Goal: Navigation & Orientation: Find specific page/section

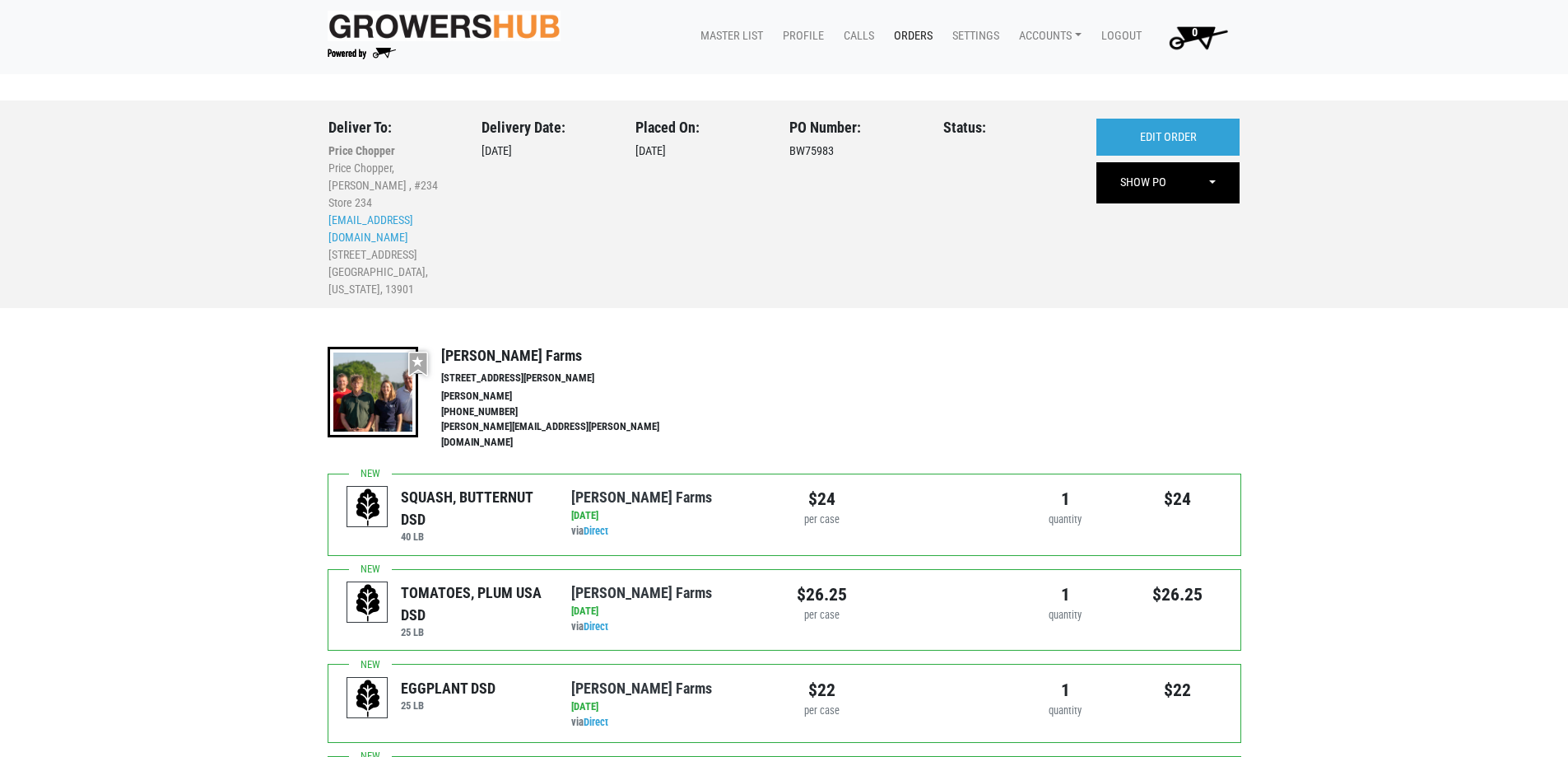
click at [909, 30] on link "Orders" at bounding box center [909, 36] width 58 height 31
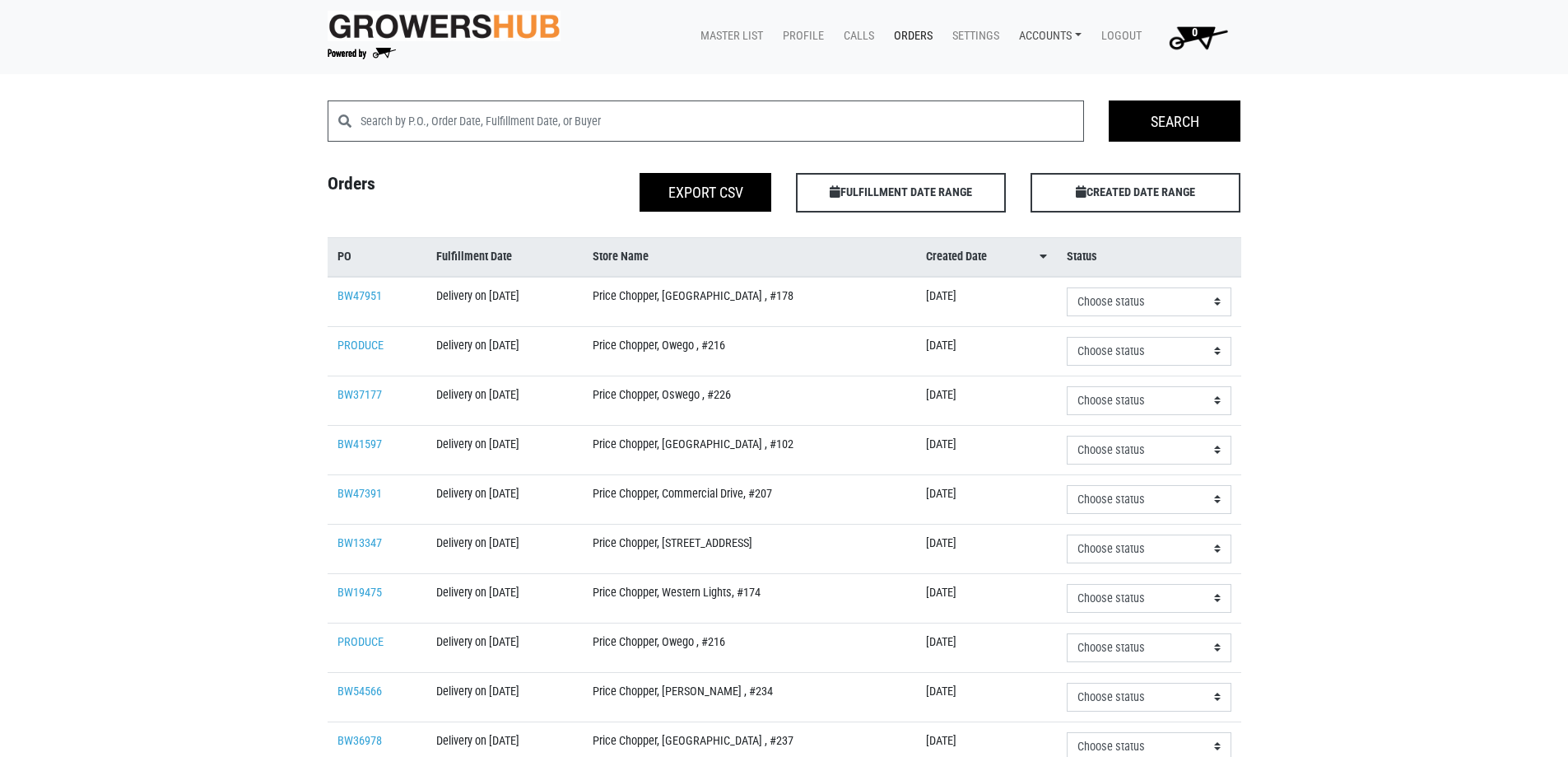
click at [1045, 39] on link "Accounts" at bounding box center [1047, 36] width 82 height 31
click at [1055, 81] on link "[PERSON_NAME] (Tops Markets Growers Hub)" at bounding box center [1146, 75] width 278 height 25
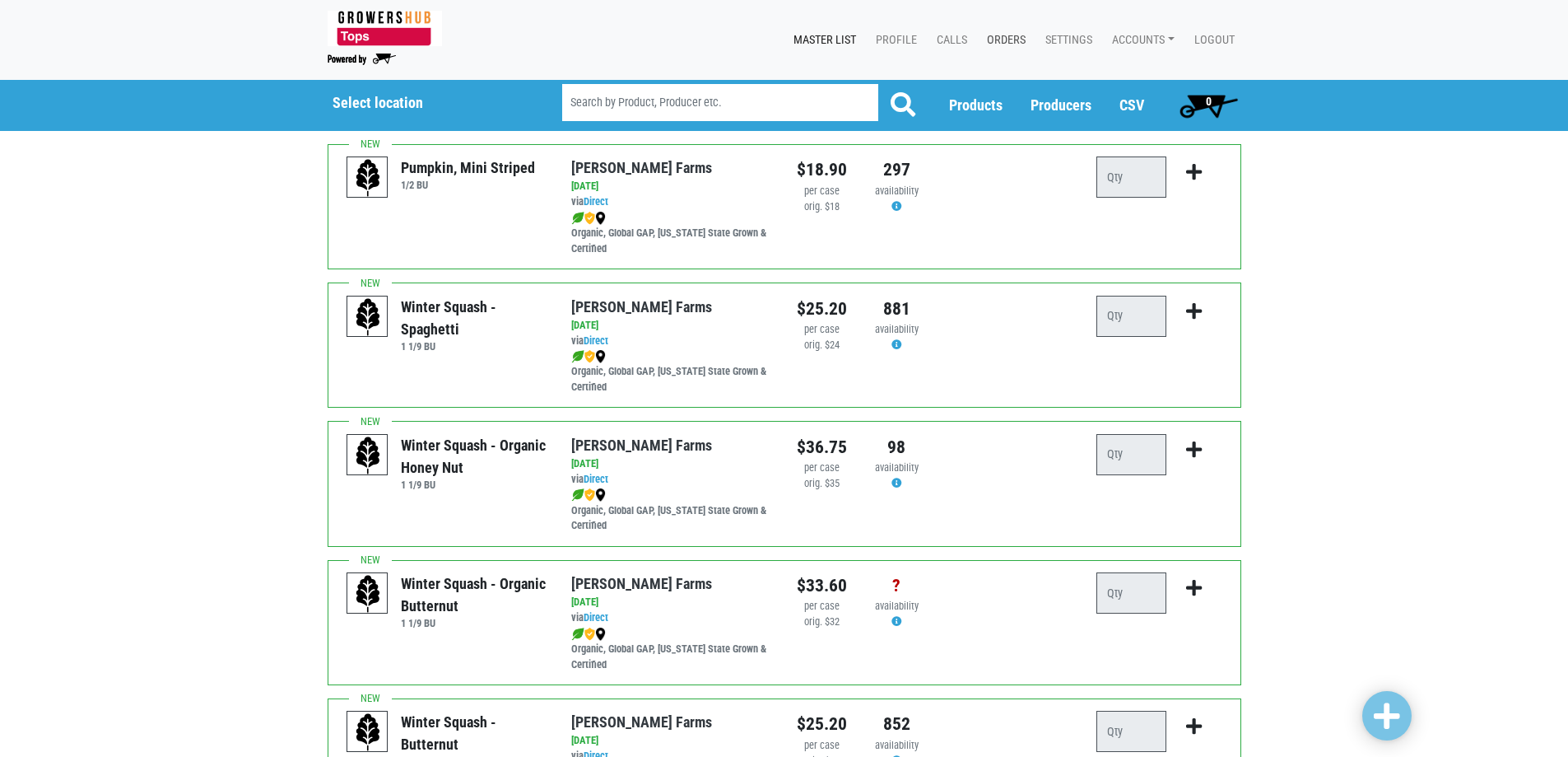
click at [1009, 39] on link "Orders" at bounding box center [1002, 40] width 58 height 31
